Goal: Task Accomplishment & Management: Manage account settings

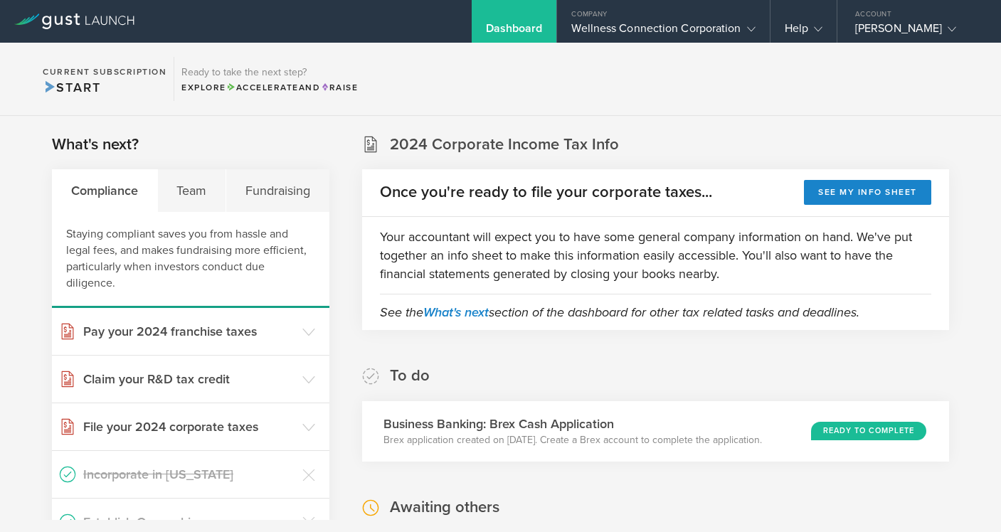
scroll to position [317, 0]
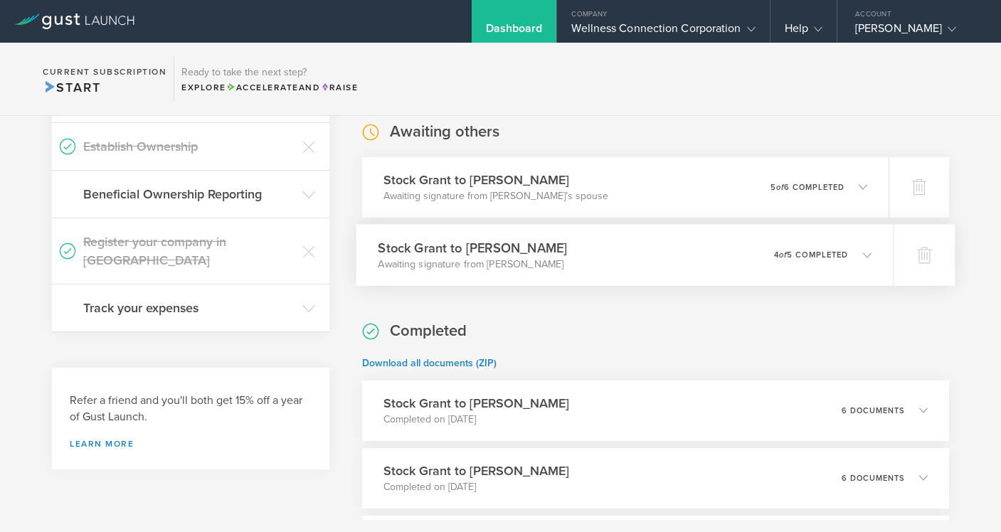
scroll to position [370, 0]
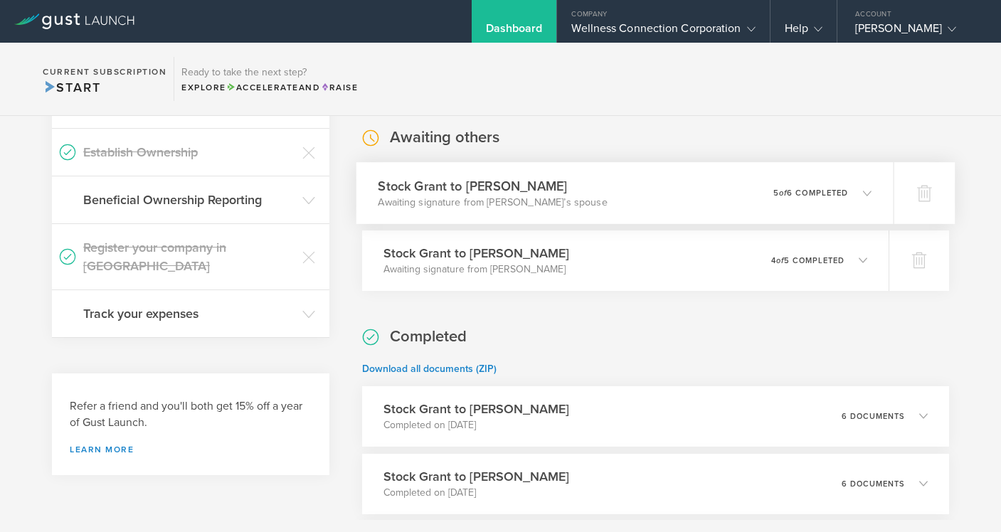
click at [864, 192] on polyline at bounding box center [867, 193] width 8 height 4
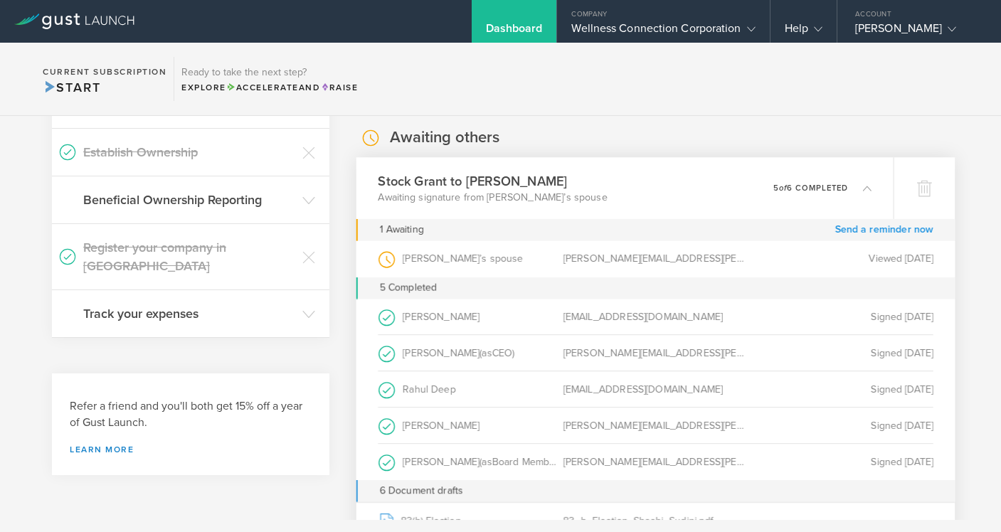
click at [857, 229] on link "Send a reminder now" at bounding box center [883, 229] width 99 height 22
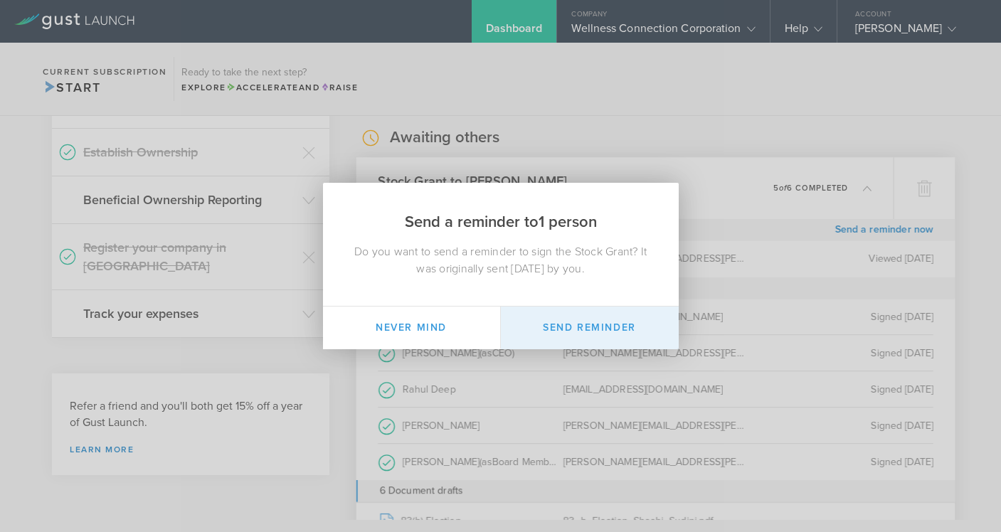
click at [566, 330] on button "Send Reminder" at bounding box center [590, 328] width 178 height 43
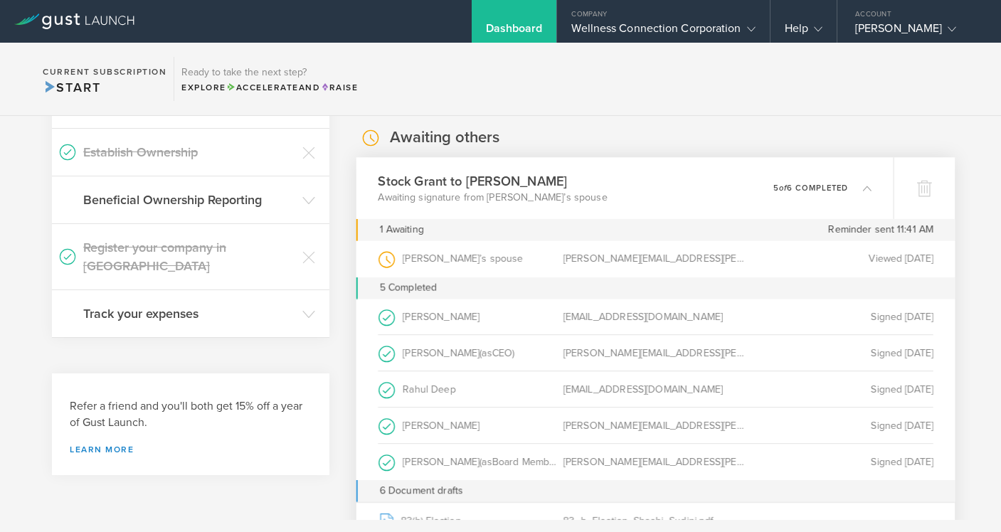
scroll to position [371, 0]
click at [869, 186] on icon at bounding box center [867, 187] width 9 height 9
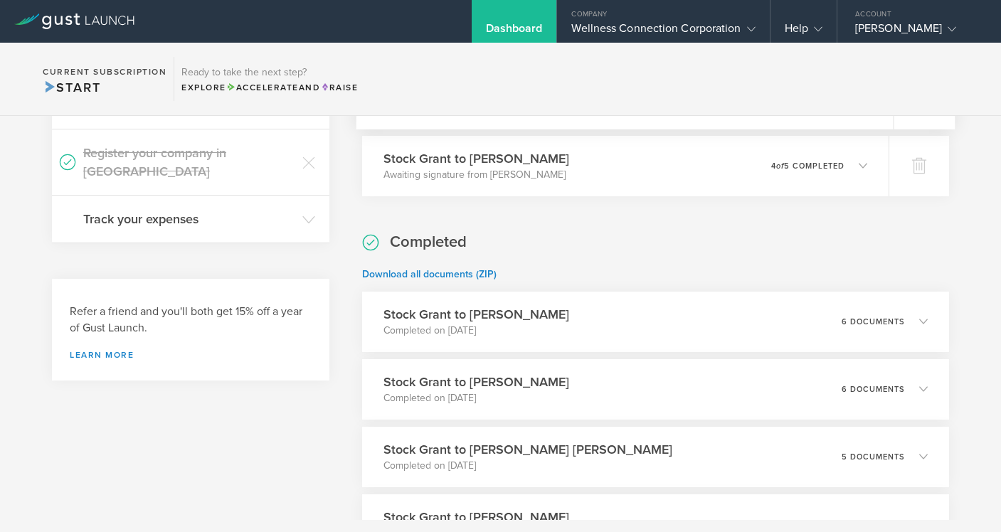
scroll to position [469, 0]
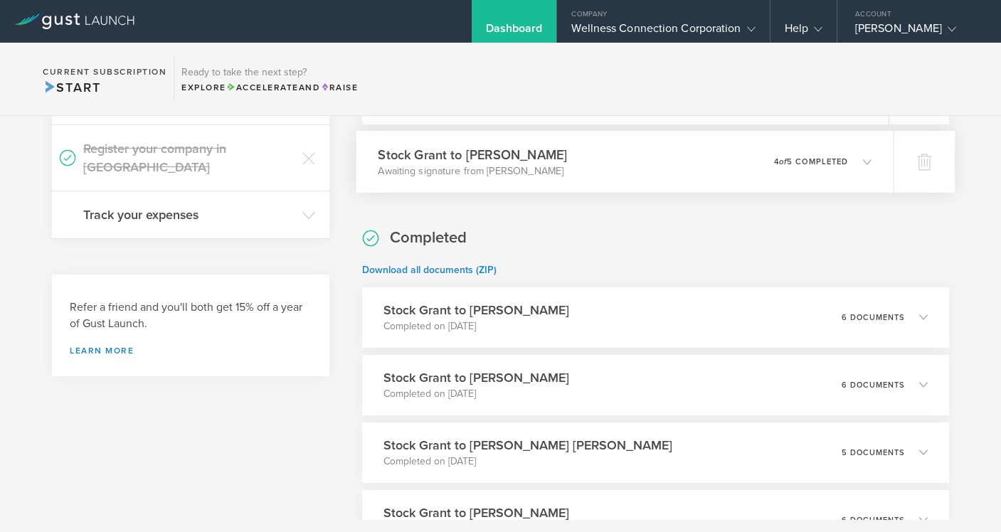
click at [865, 158] on icon at bounding box center [867, 161] width 9 height 9
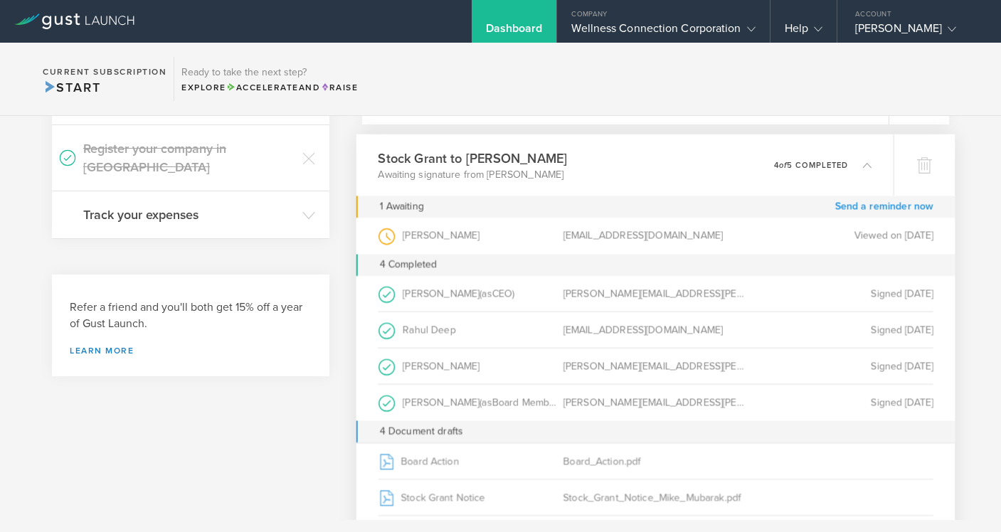
click at [850, 204] on link "Send a reminder now" at bounding box center [883, 207] width 99 height 22
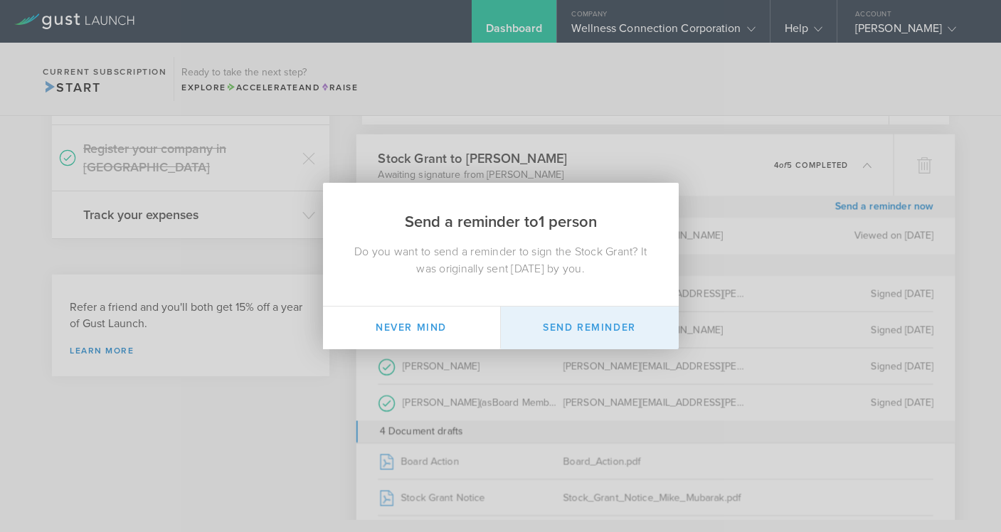
drag, startPoint x: 591, startPoint y: 328, endPoint x: 647, endPoint y: 311, distance: 58.7
click at [593, 327] on button "Send Reminder" at bounding box center [590, 328] width 178 height 43
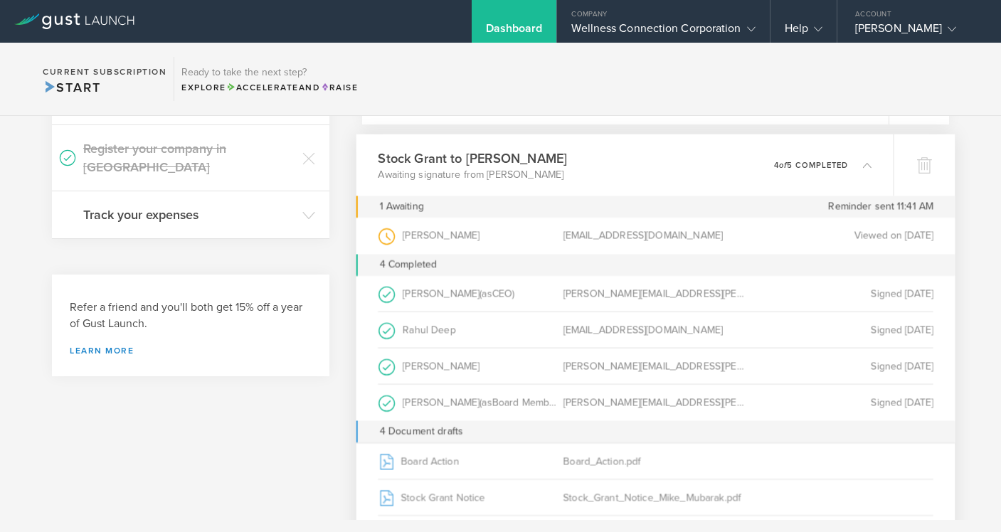
scroll to position [1, 1]
